Goal: Task Accomplishment & Management: Manage account settings

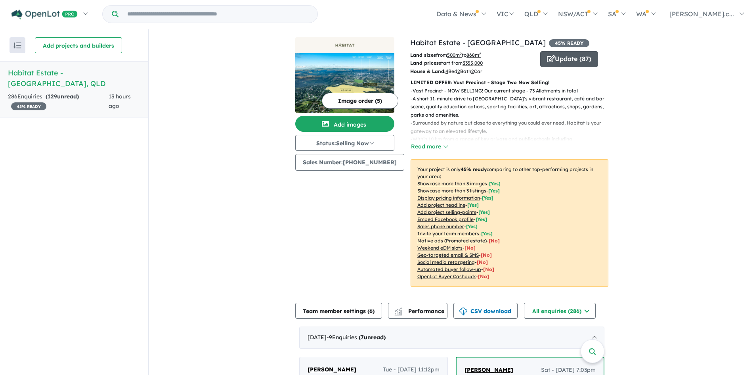
click at [579, 57] on button "Update ( 87 )" at bounding box center [569, 59] width 58 height 16
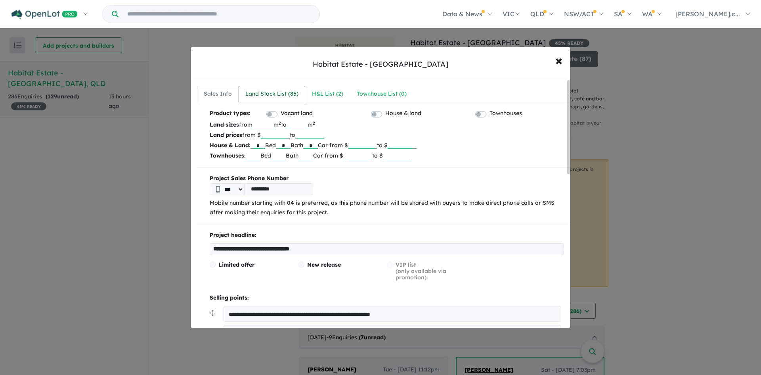
click at [257, 94] on div "Land Stock List ( 85 )" at bounding box center [271, 94] width 53 height 10
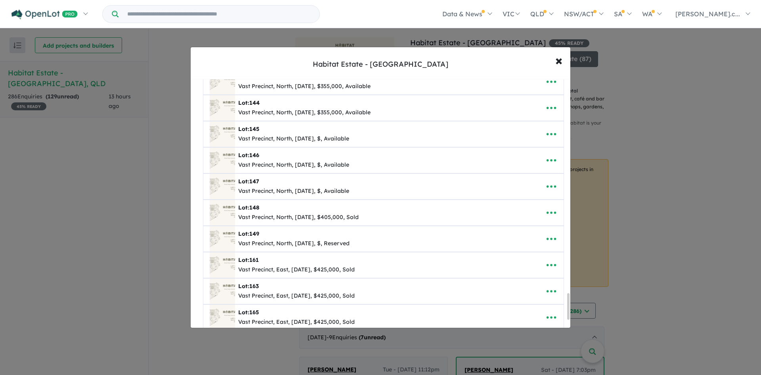
scroll to position [2021, 0]
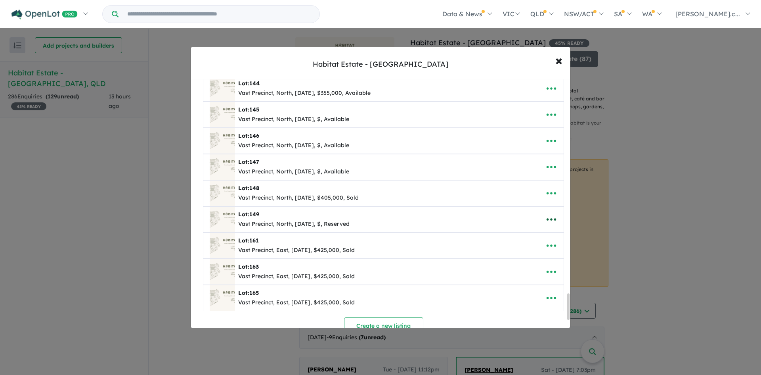
click at [548, 223] on icon "button" at bounding box center [551, 219] width 12 height 12
click at [535, 239] on link "Edit" at bounding box center [534, 238] width 59 height 18
select select "*****"
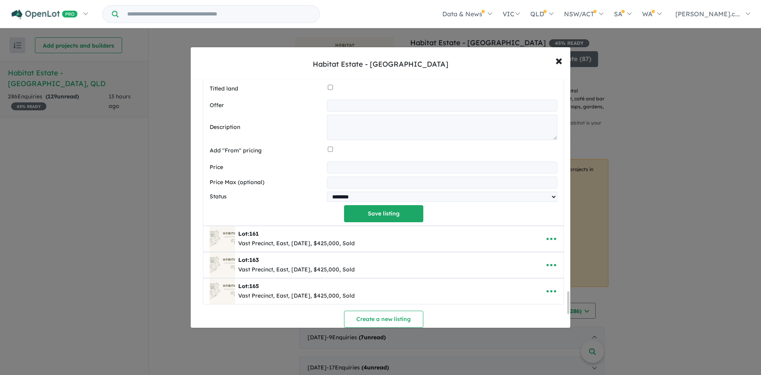
scroll to position [2457, 0]
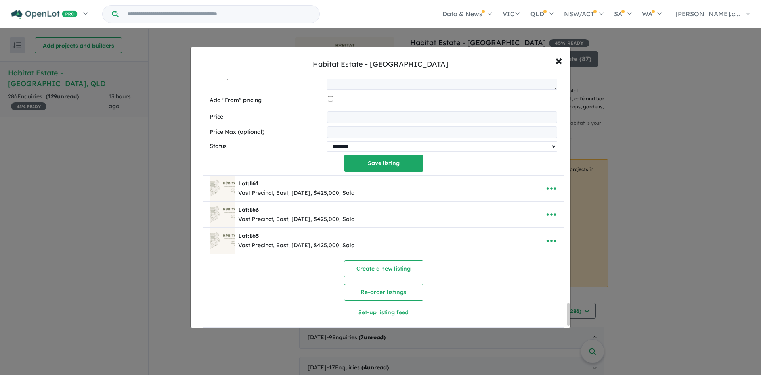
click at [346, 145] on select "********* ******** **** ******" at bounding box center [442, 146] width 230 height 10
select select "****"
click at [327, 142] on select "********* ******** **** ******" at bounding box center [442, 146] width 230 height 10
click at [379, 170] on button "Save listing" at bounding box center [383, 163] width 79 height 17
select select "*****"
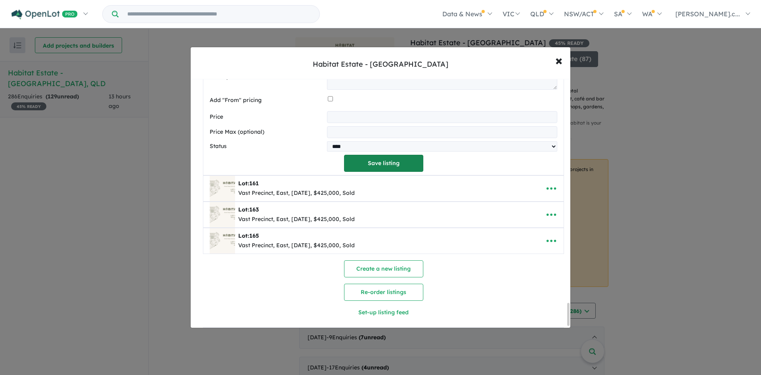
select select "****"
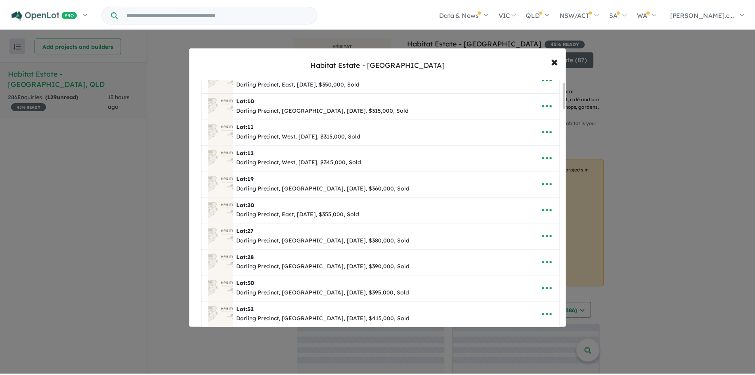
scroll to position [0, 0]
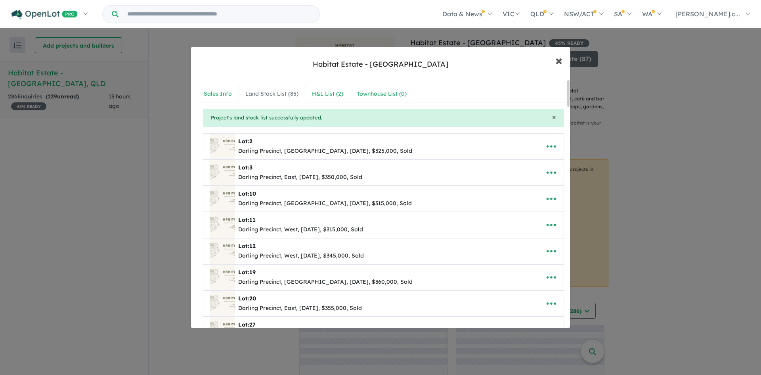
click at [561, 59] on span "×" at bounding box center [558, 60] width 7 height 17
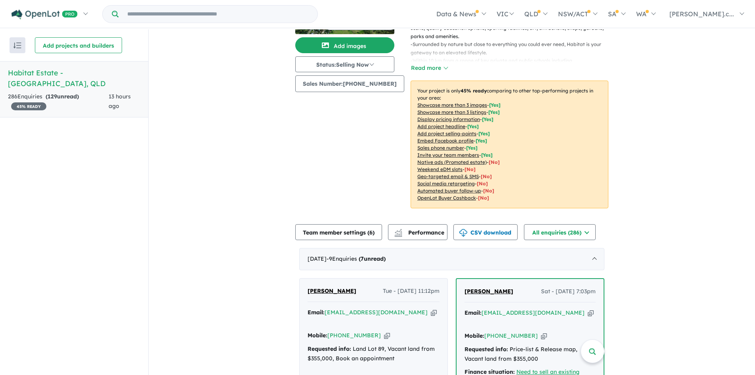
scroll to position [119, 0]
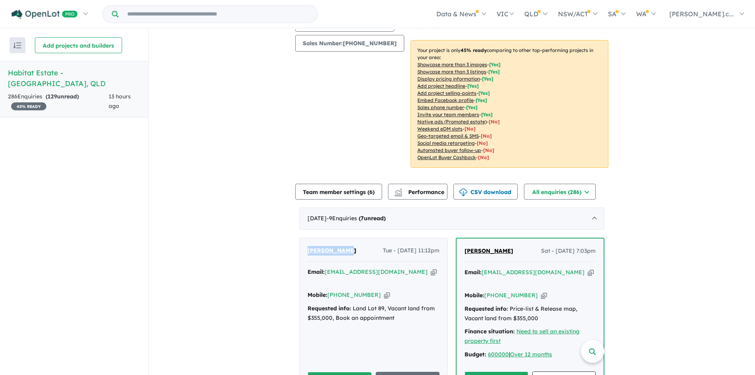
drag, startPoint x: 350, startPoint y: 249, endPoint x: 304, endPoint y: 250, distance: 45.2
click at [304, 250] on div "[PERSON_NAME] Tue - [DATE] 11:12pm Email: [EMAIL_ADDRESS][DOMAIN_NAME] Copied! …" at bounding box center [374, 317] width 148 height 159
copy span "[PERSON_NAME]"
click at [384, 291] on icon "button" at bounding box center [387, 295] width 6 height 8
copy span "[PERSON_NAME]"
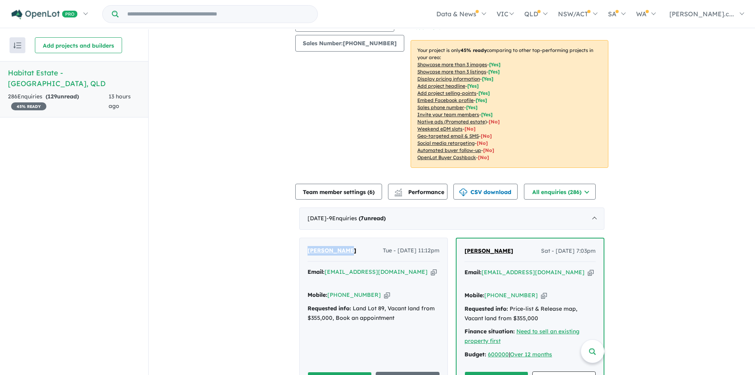
click at [431, 270] on icon "button" at bounding box center [434, 272] width 6 height 8
copy span "[PERSON_NAME]"
drag, startPoint x: 518, startPoint y: 254, endPoint x: 453, endPoint y: 260, distance: 64.4
copy span "[PERSON_NAME]"
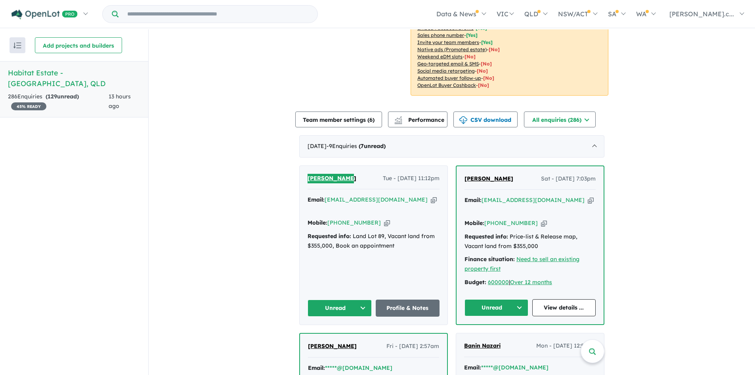
scroll to position [198, 0]
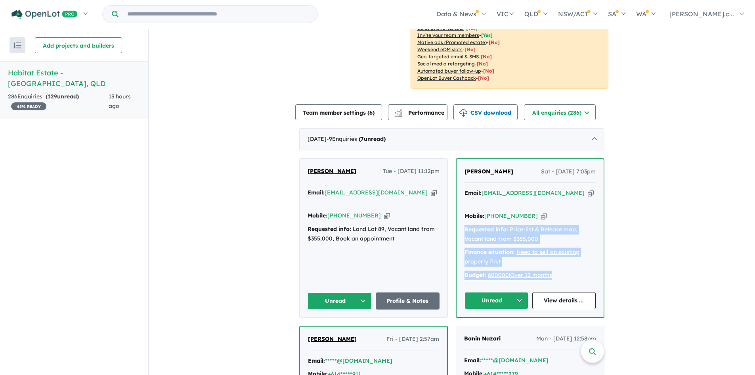
drag, startPoint x: 559, startPoint y: 266, endPoint x: 457, endPoint y: 222, distance: 111.0
click at [457, 222] on div "[PERSON_NAME] Sat - [DATE] 7:03pm Email: [EMAIL_ADDRESS][DOMAIN_NAME] Copied! M…" at bounding box center [530, 238] width 147 height 158
copy div "Requested info: Price-list & Release map, Vacant land from $355,000 Finance sit…"
drag, startPoint x: 595, startPoint y: 172, endPoint x: 522, endPoint y: 172, distance: 72.9
click at [522, 172] on div "[PERSON_NAME] Sat - [DATE] 7:03pm Email: [EMAIL_ADDRESS][DOMAIN_NAME] Copied! M…" at bounding box center [530, 238] width 147 height 158
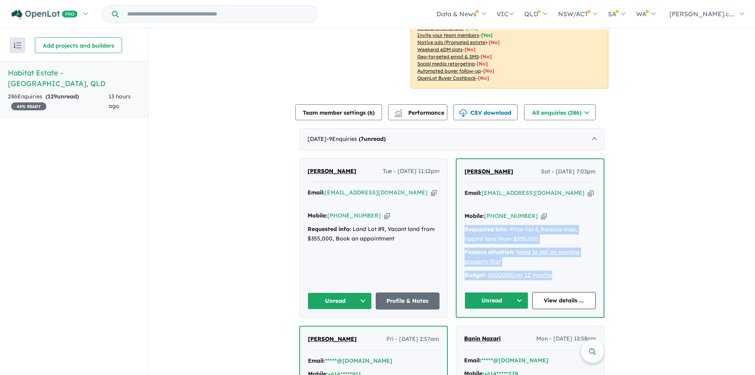
copy span "Sat - [DATE] 7:03pm"
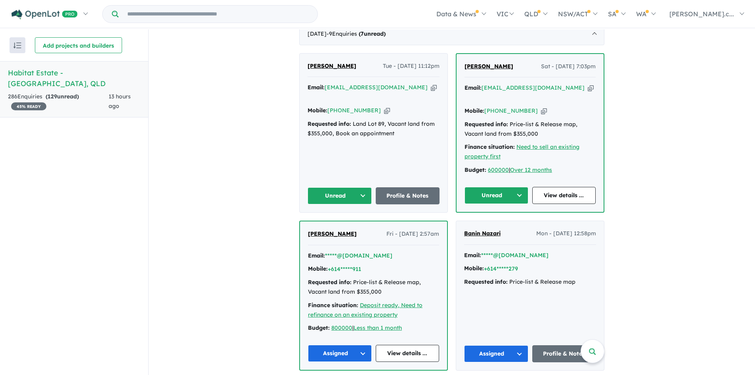
scroll to position [317, 0]
